Goal: Find specific page/section: Find specific page/section

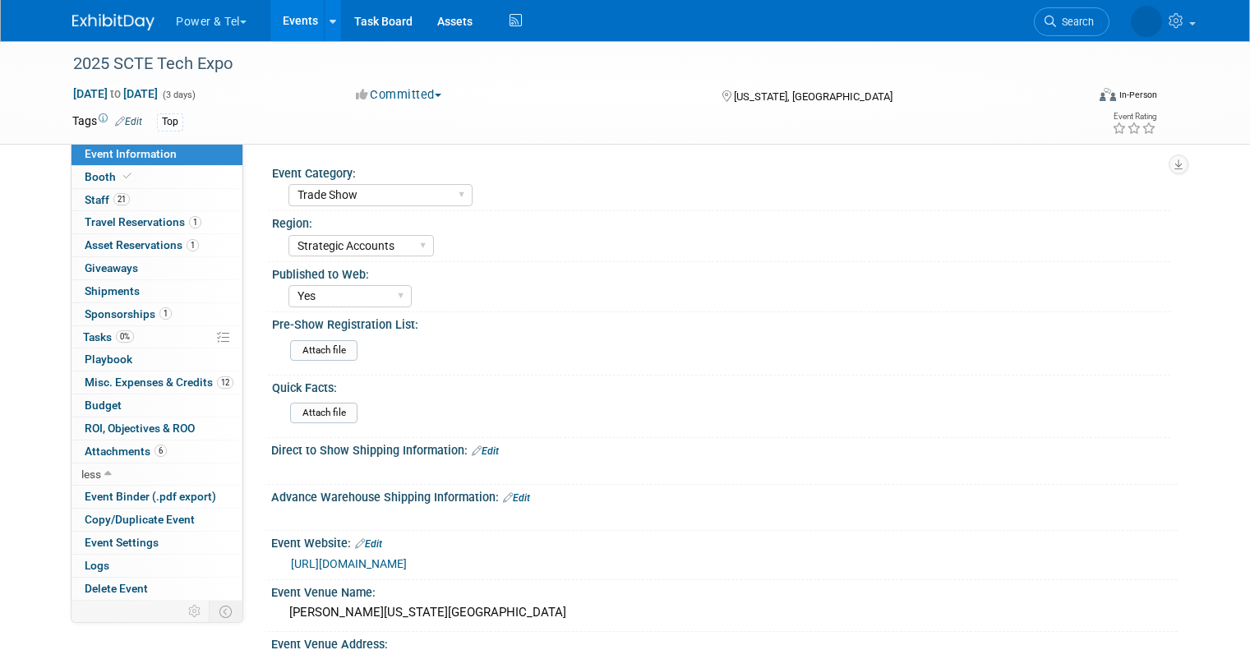
select select "Trade Show"
select select "Strategic Accounts"
select select "Yes"
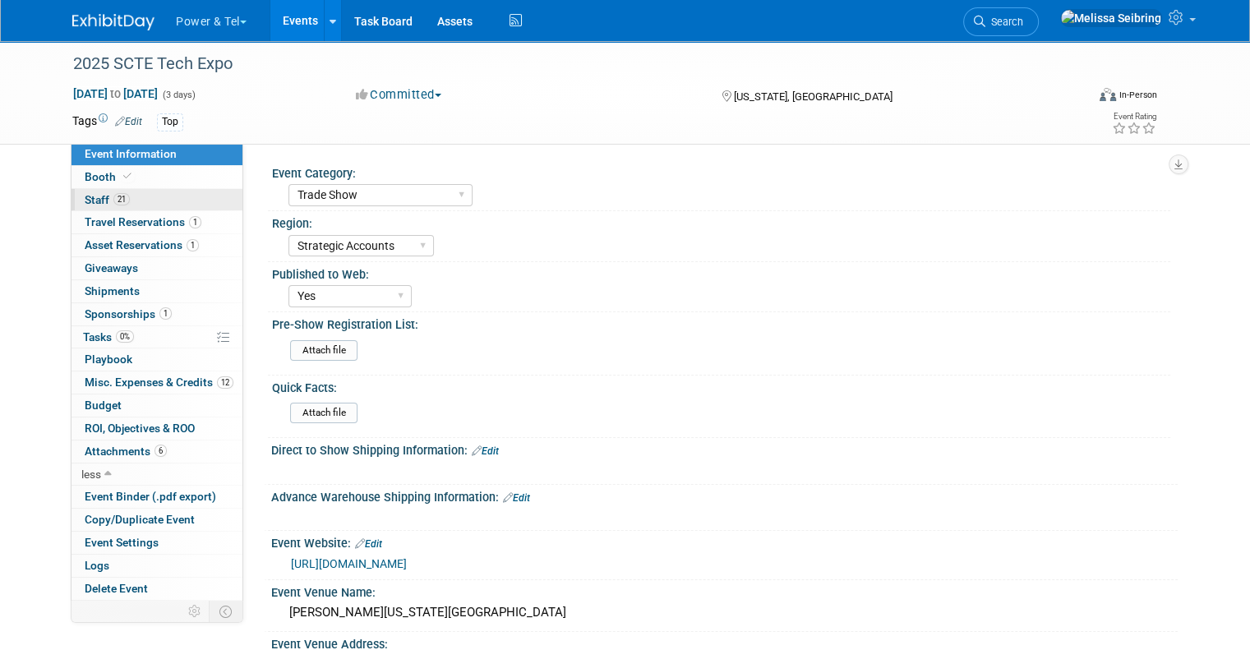
click at [94, 204] on span "Staff 21" at bounding box center [107, 199] width 45 height 13
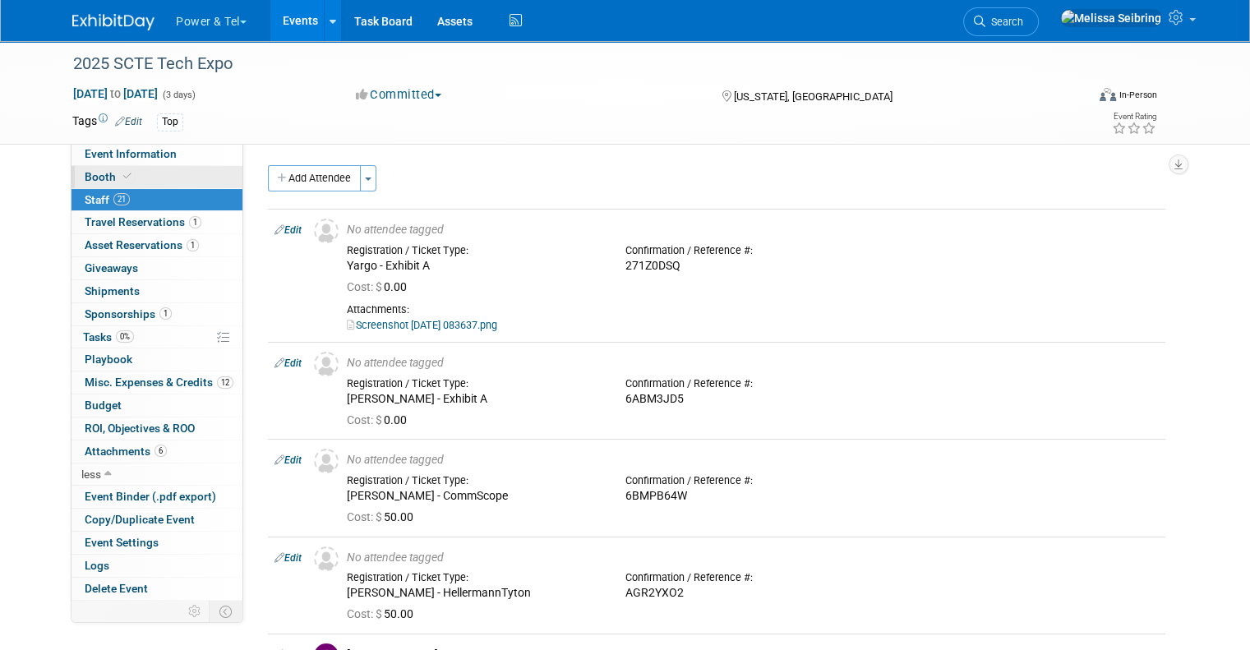
click at [85, 178] on span "Booth" at bounding box center [110, 176] width 50 height 13
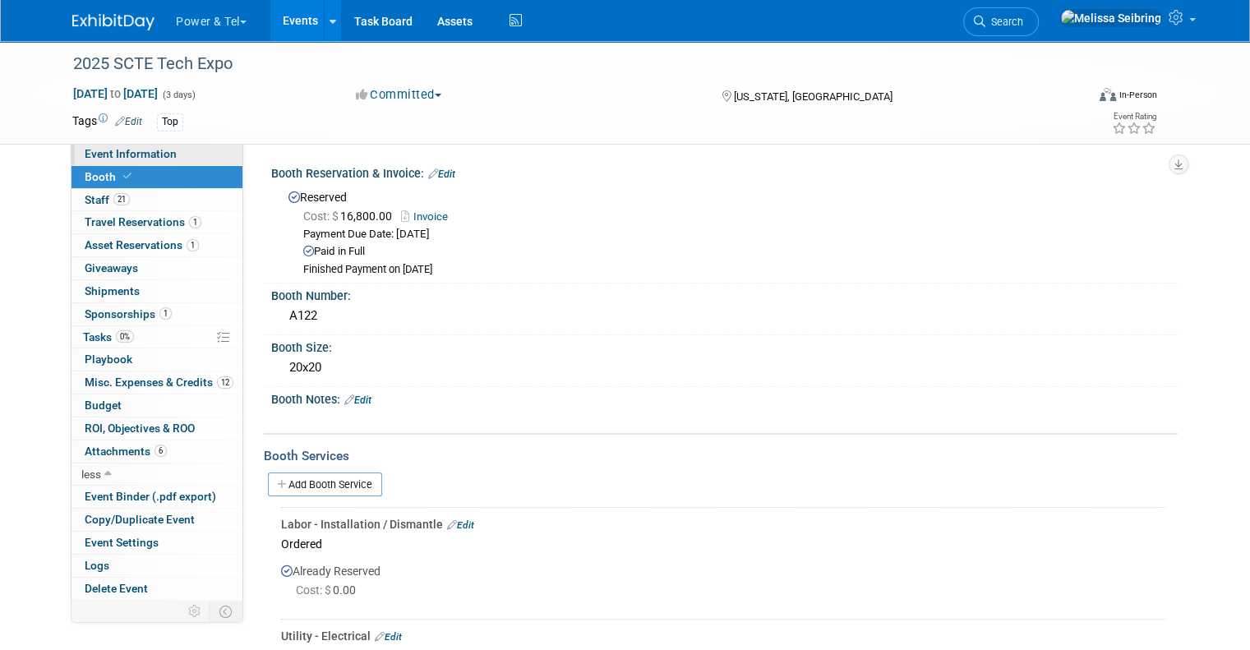
click at [105, 150] on span "Event Information" at bounding box center [131, 153] width 92 height 13
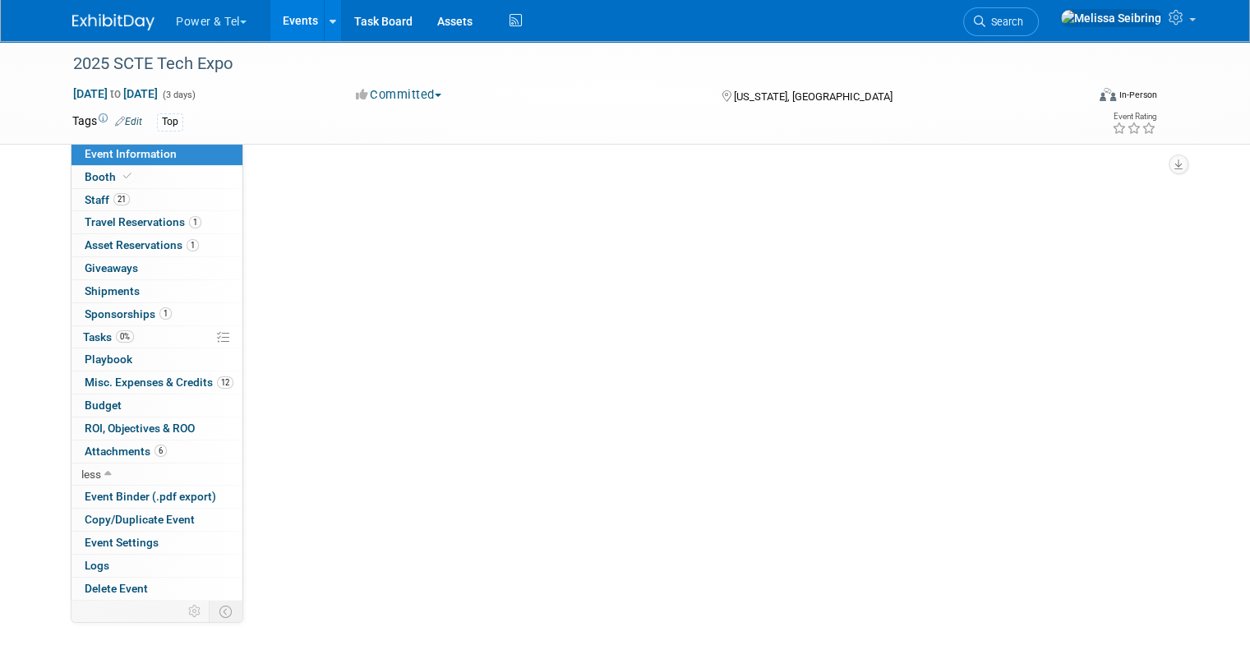
select select "Trade Show"
select select "Strategic Accounts"
select select "Yes"
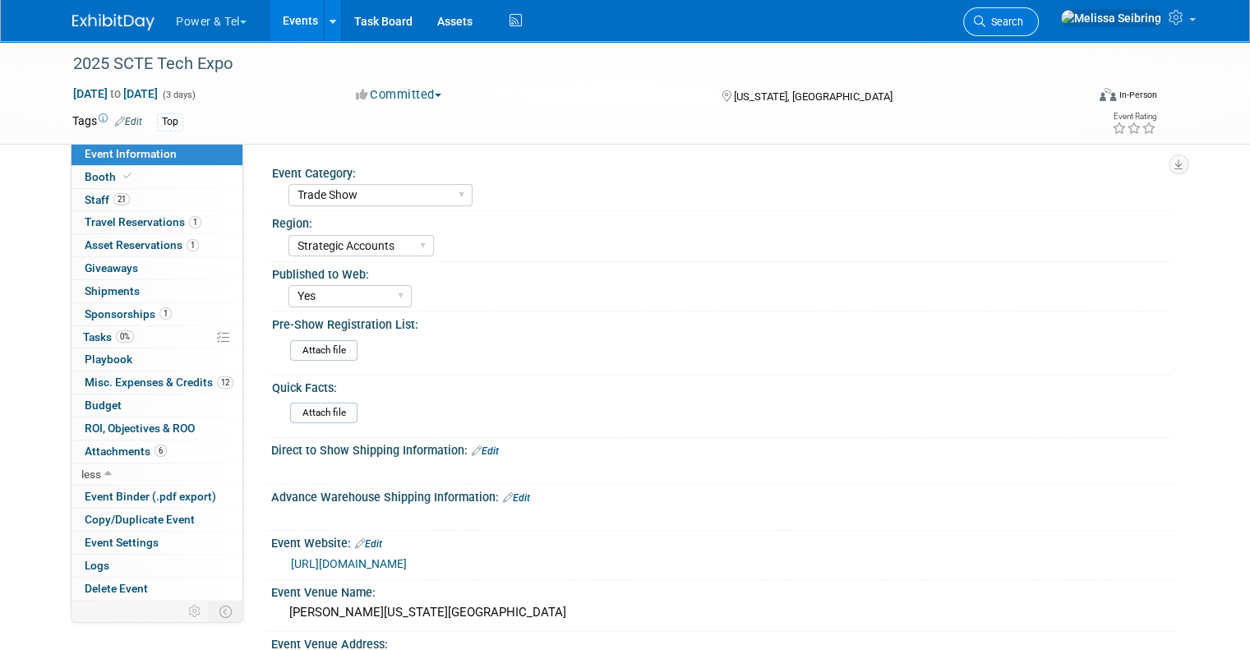
click at [1023, 16] on span "Search" at bounding box center [1005, 22] width 38 height 12
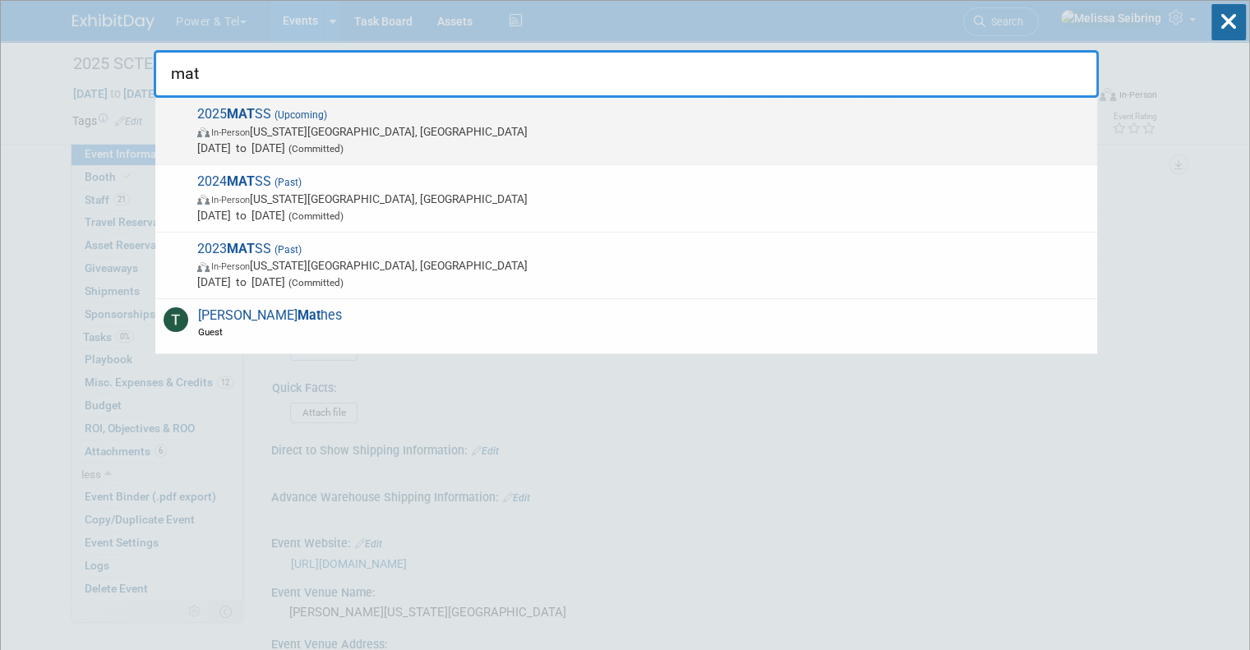
type input "mat"
click at [225, 110] on span "2025 MAT SS (Upcoming) In-Person Kansas City, MO Oct 13, 2025 to Oct 15, 2025 (…" at bounding box center [640, 131] width 897 height 50
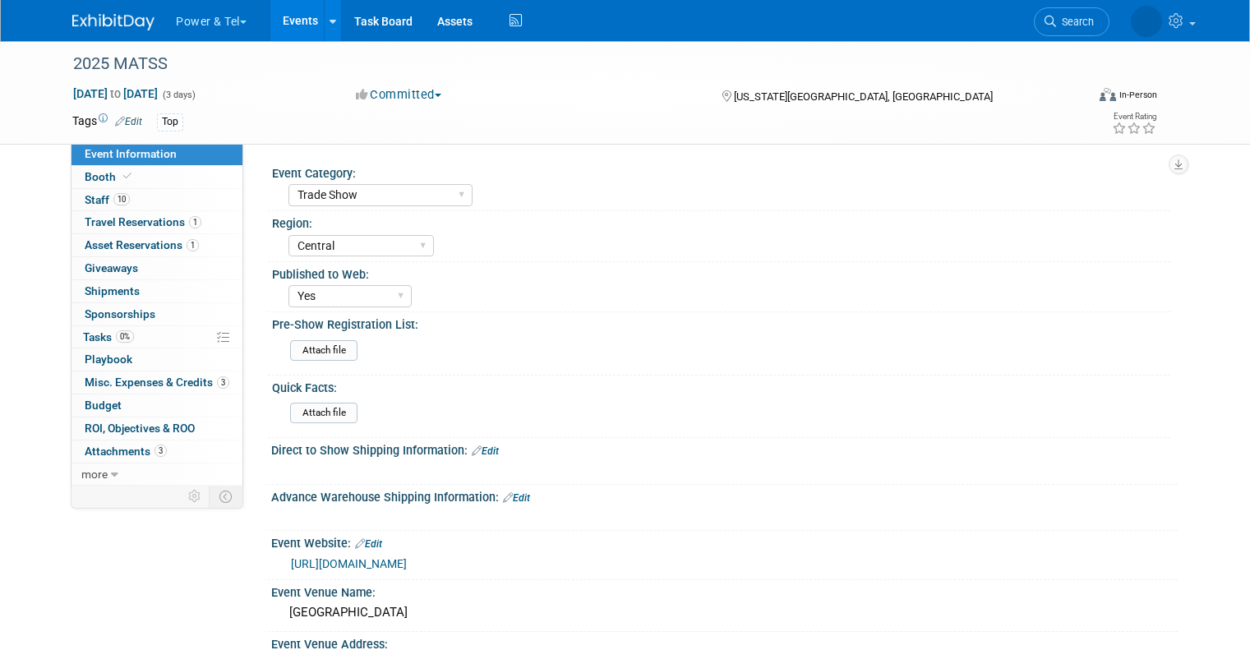
select select "Trade Show"
select select "Central"
select select "Yes"
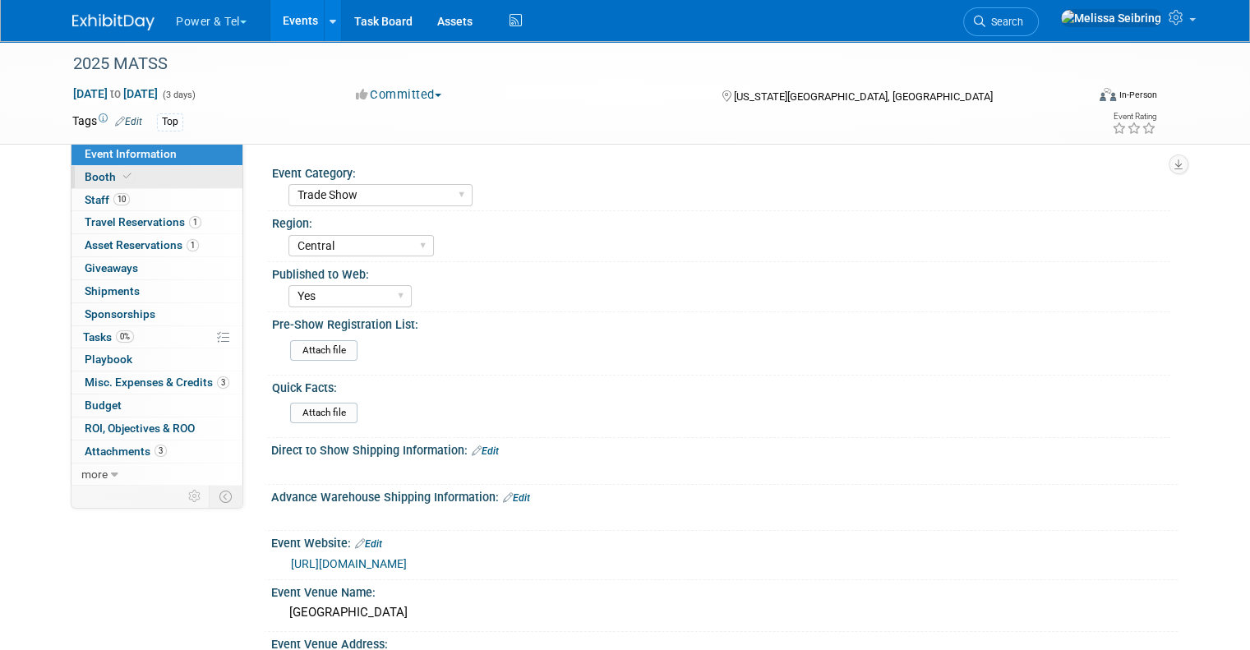
click at [85, 180] on span "Booth" at bounding box center [110, 176] width 50 height 13
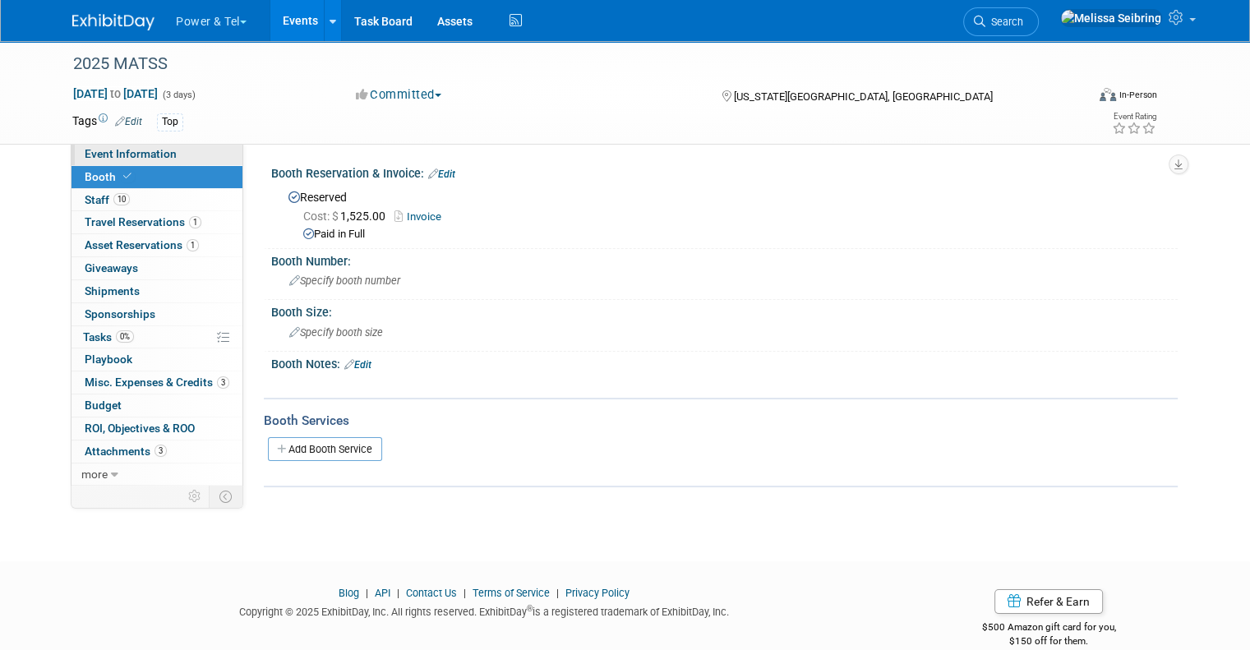
click at [90, 149] on span "Event Information" at bounding box center [131, 153] width 92 height 13
select select "Trade Show"
select select "Central"
select select "Yes"
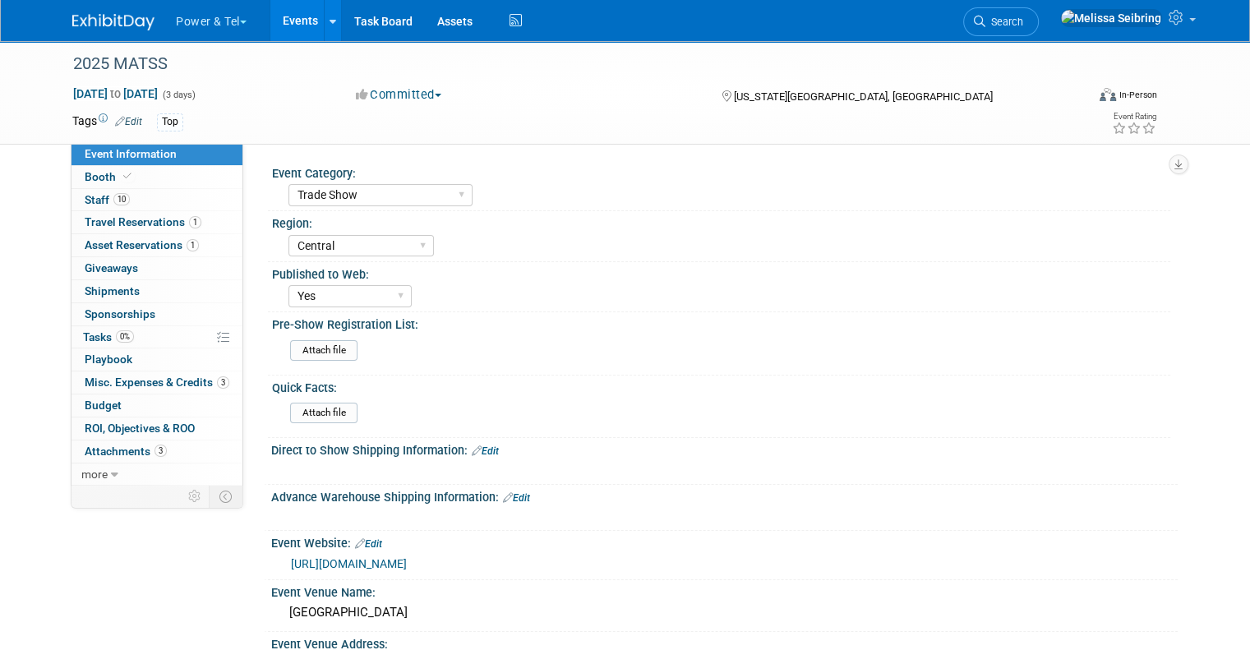
click at [332, 561] on link "[URL][DOMAIN_NAME]" at bounding box center [349, 563] width 116 height 13
click at [85, 174] on span "Booth" at bounding box center [110, 176] width 50 height 13
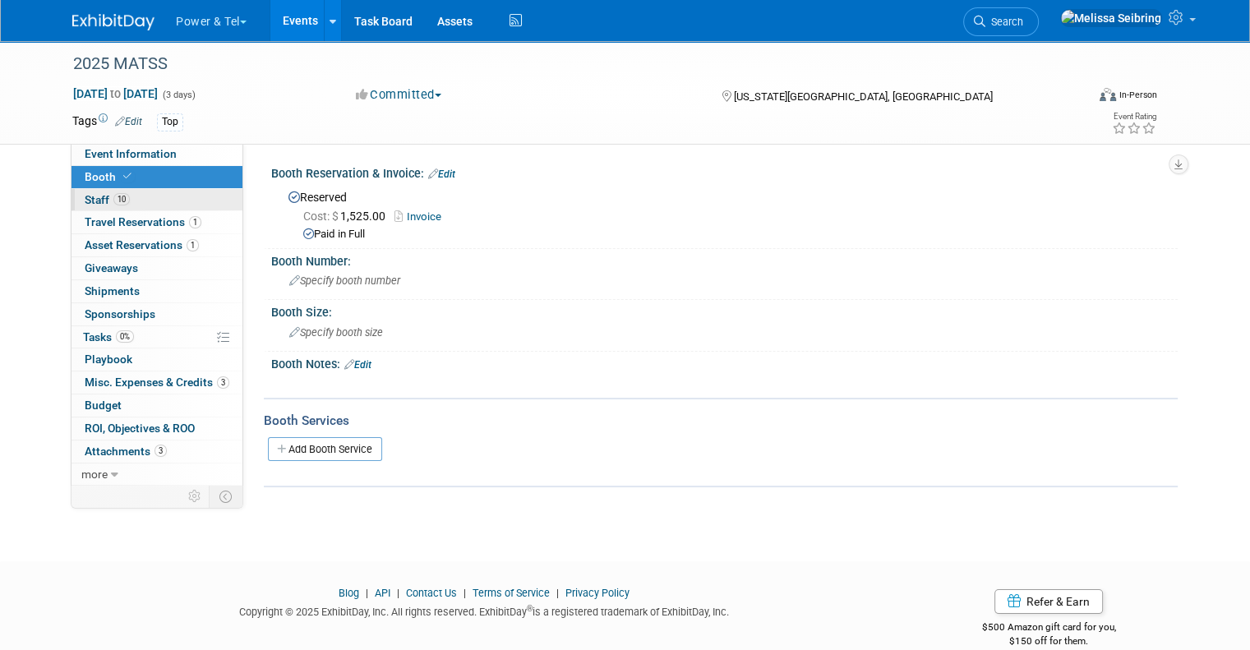
click at [86, 192] on link "10 Staff 10" at bounding box center [157, 200] width 171 height 22
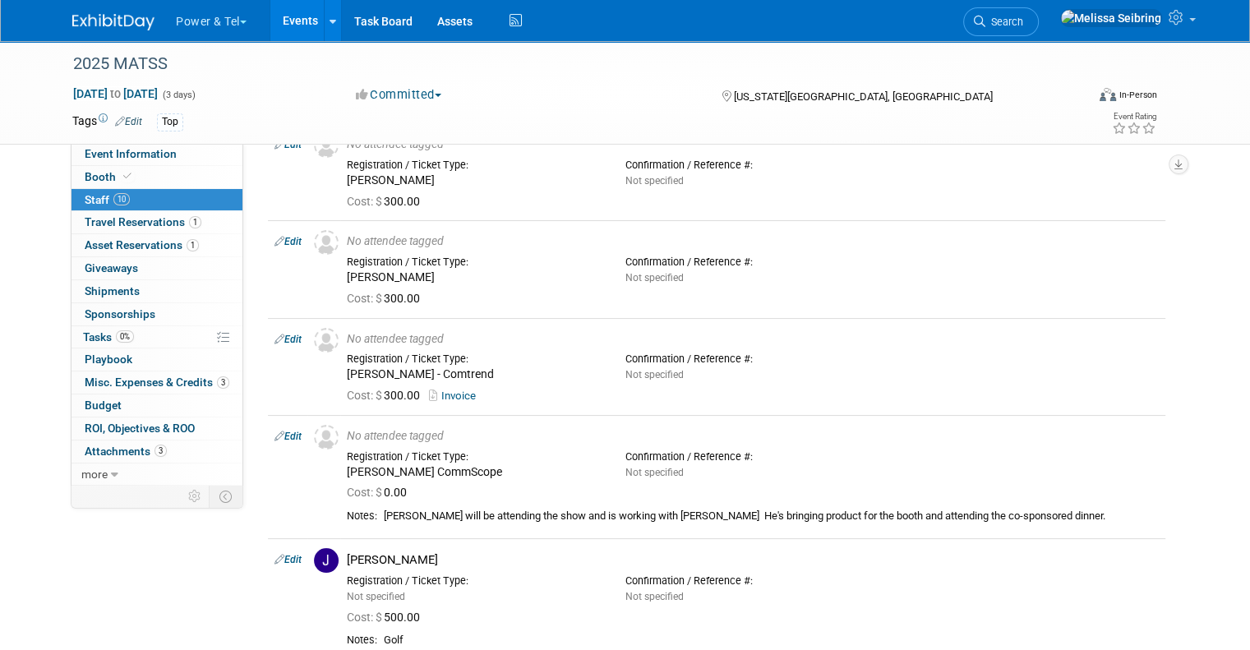
scroll to position [82, 0]
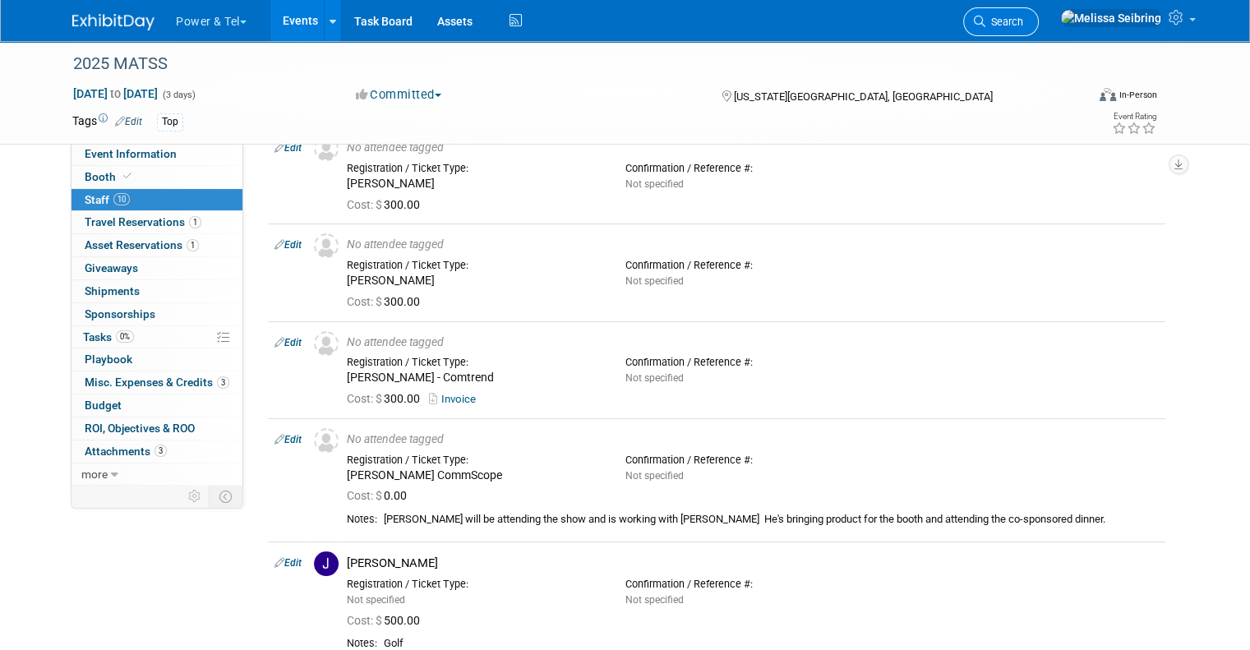
click at [1039, 25] on link "Search" at bounding box center [1001, 21] width 76 height 29
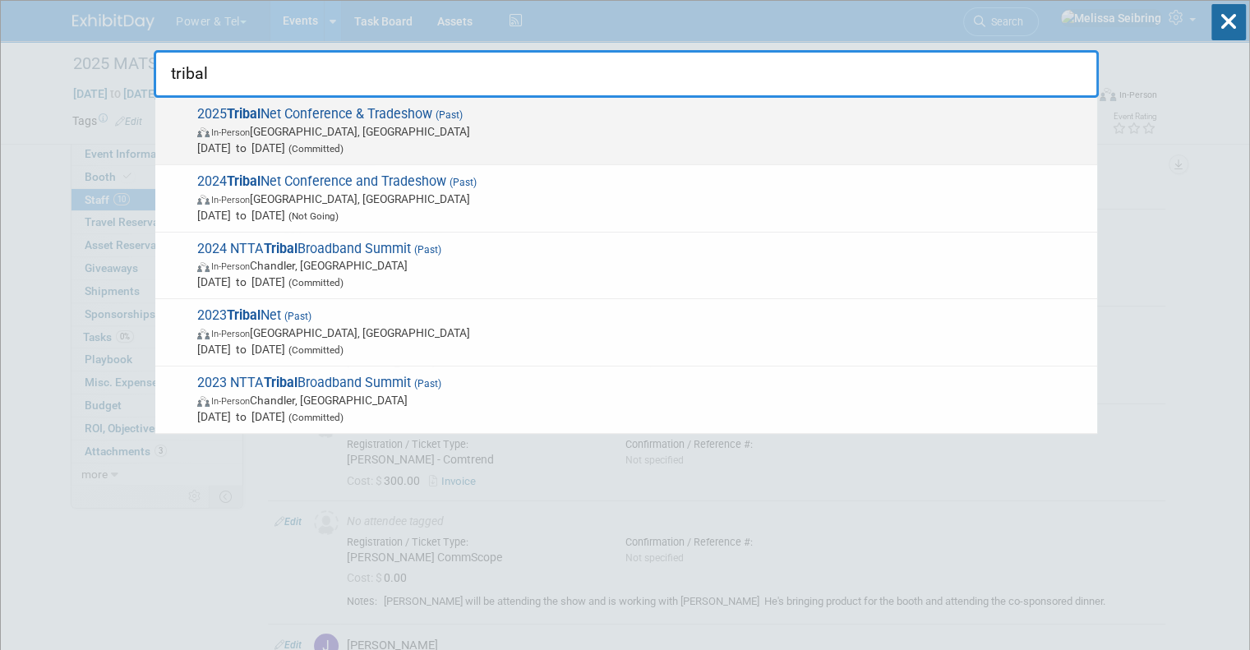
type input "tribal"
click at [272, 112] on span "2025 Tribal Net Conference & Tradeshow (Past) In-Person [GEOGRAPHIC_DATA], [GEO…" at bounding box center [640, 131] width 897 height 50
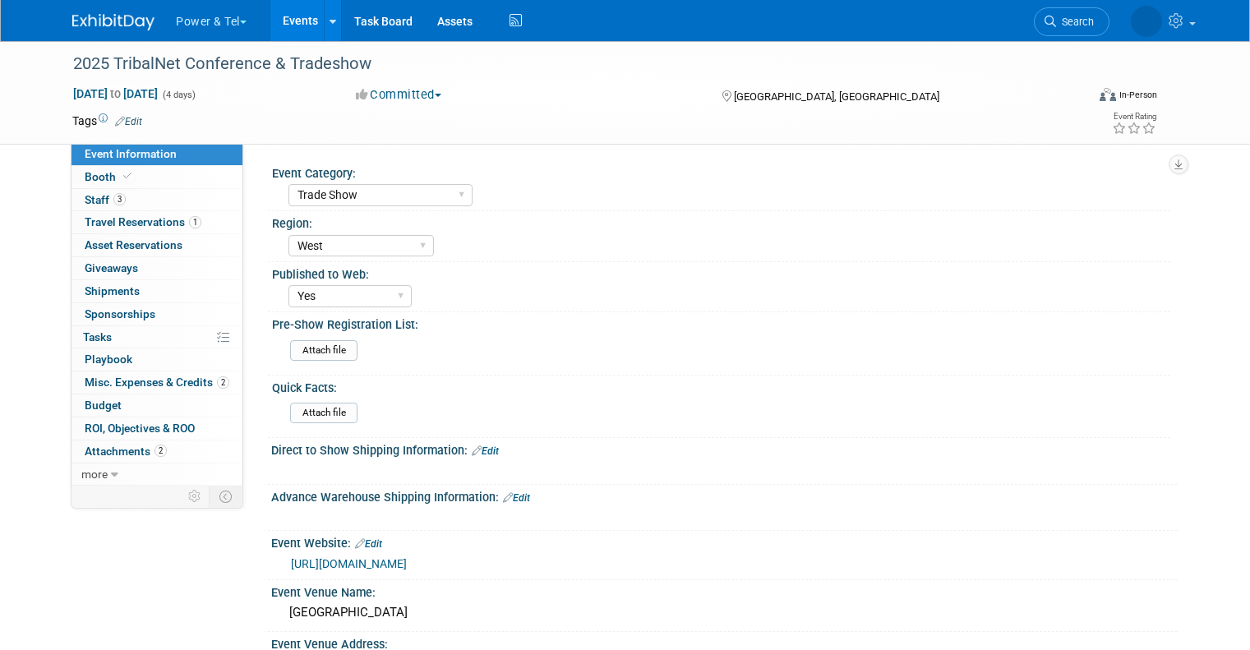
select select "Trade Show"
select select "West"
select select "Yes"
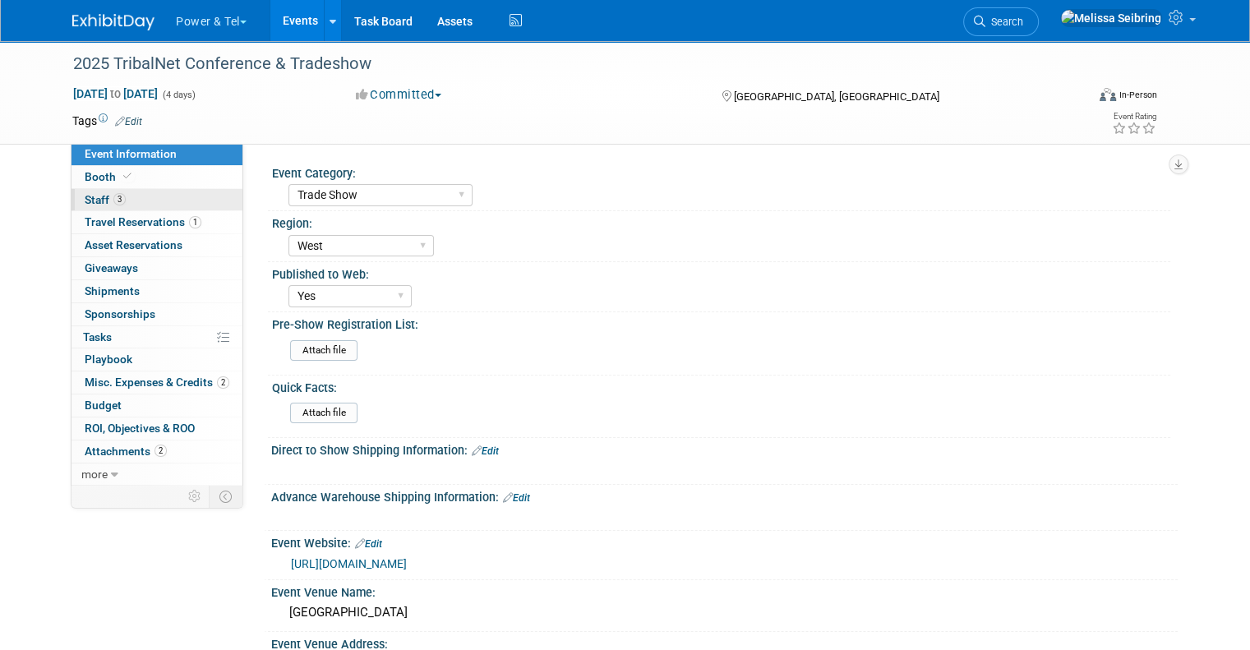
click at [85, 196] on span "Staff 3" at bounding box center [105, 199] width 41 height 13
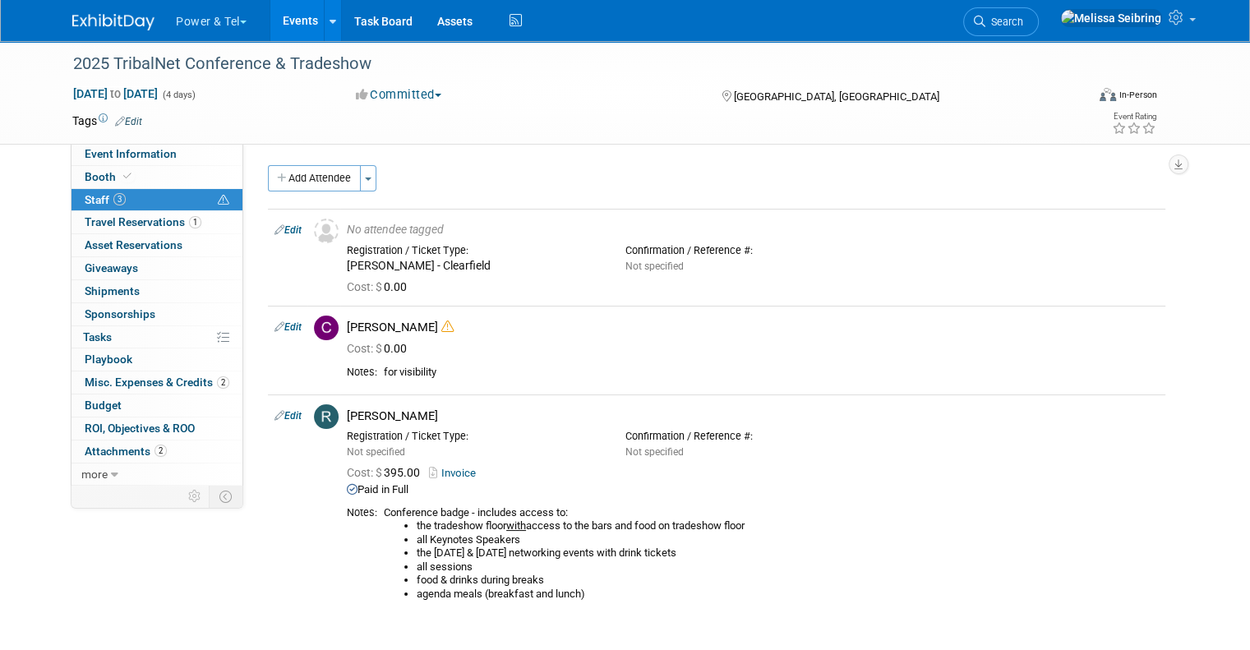
click at [1023, 17] on span "Search" at bounding box center [1005, 22] width 38 height 12
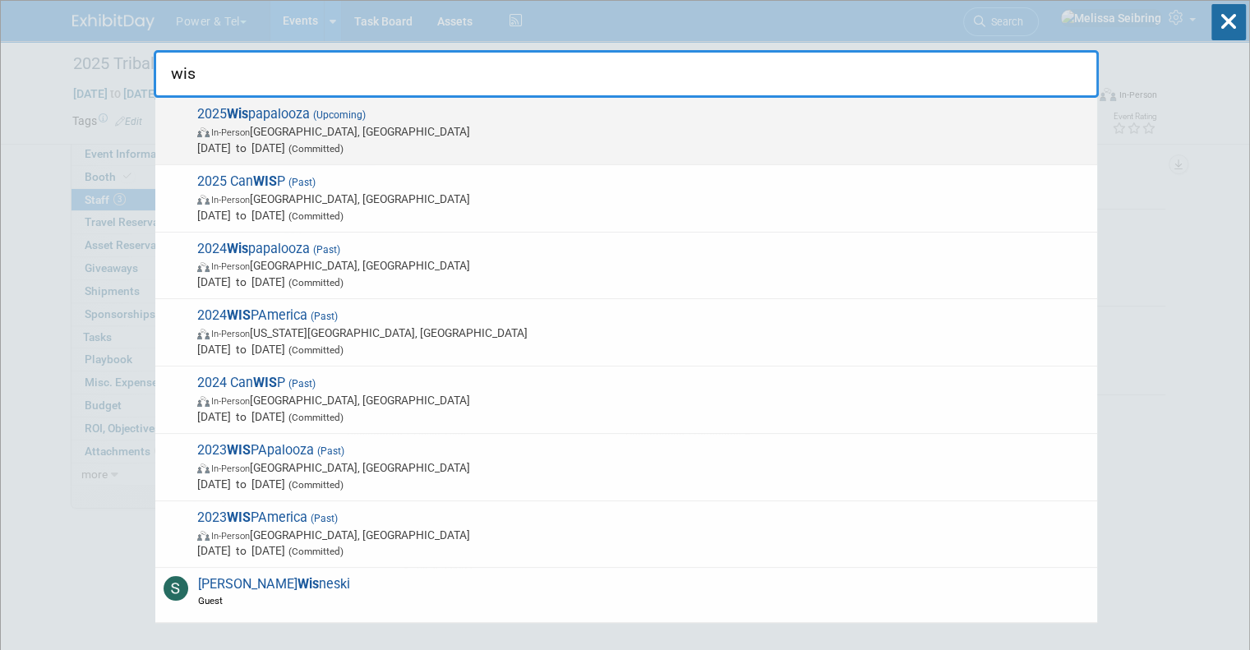
type input "wis"
click at [224, 107] on span "2025 Wis papalooza (Upcoming) In-Person Las Vegas, NV Oct 13, 2025 to Oct 16, 2…" at bounding box center [640, 131] width 897 height 50
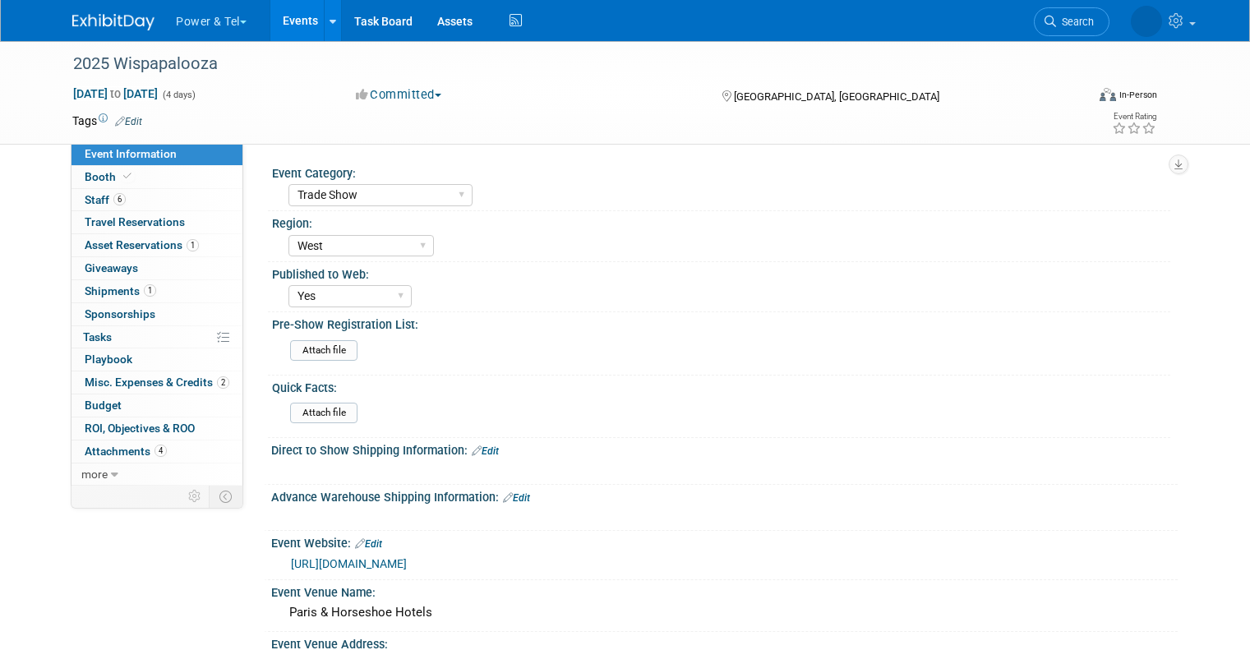
select select "Trade Show"
select select "West"
select select "Yes"
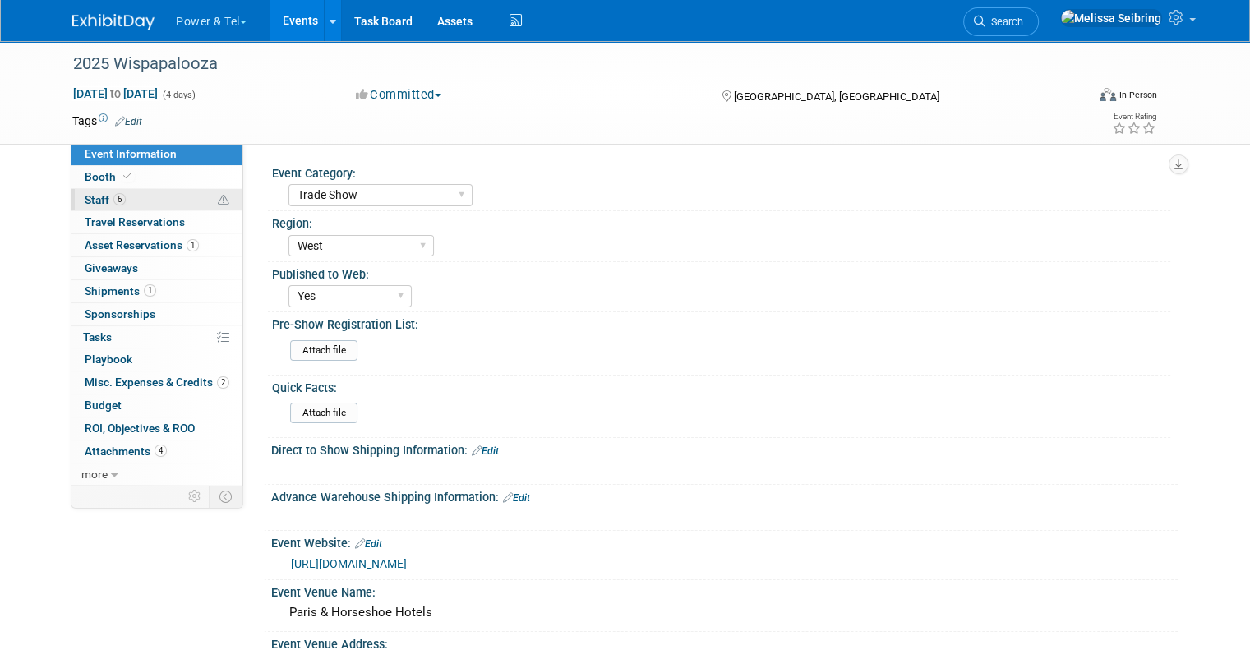
click at [88, 202] on span "Staff 6" at bounding box center [105, 199] width 41 height 13
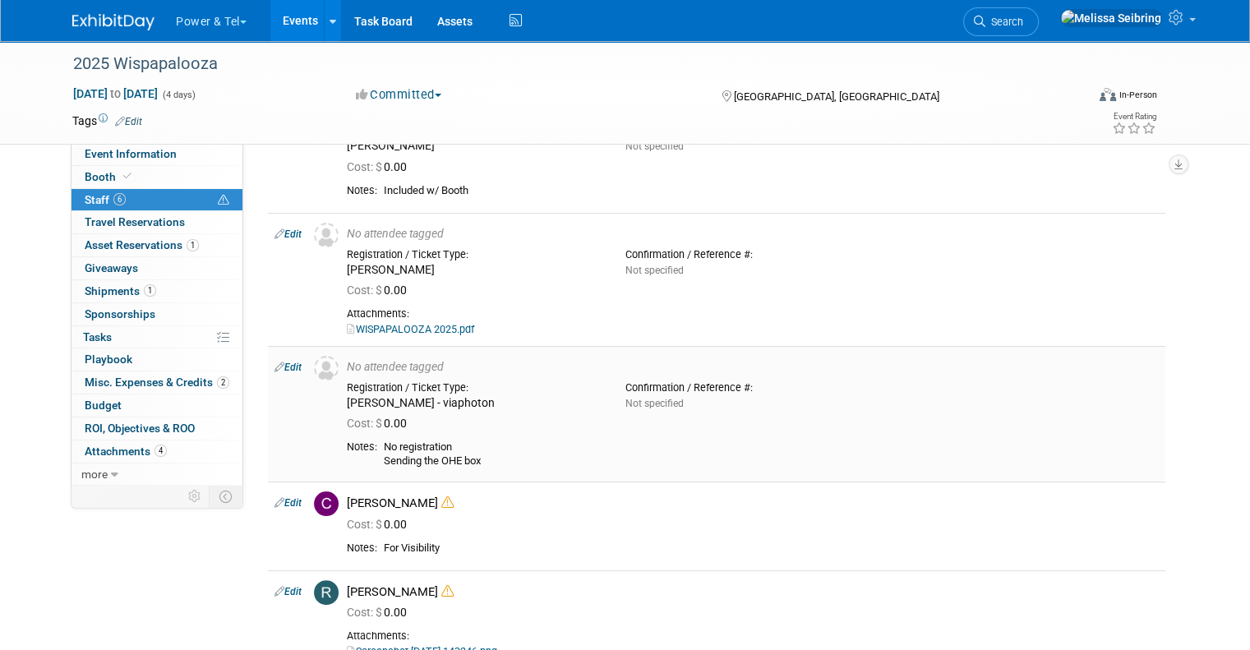
scroll to position [247, 0]
